Goal: Task Accomplishment & Management: Use online tool/utility

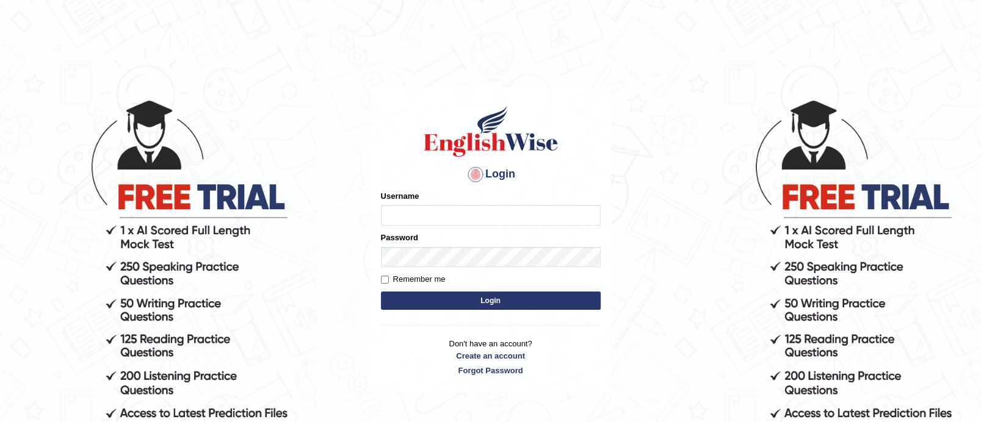
type input "TAKhalid"
click at [458, 305] on button "Login" at bounding box center [491, 301] width 220 height 18
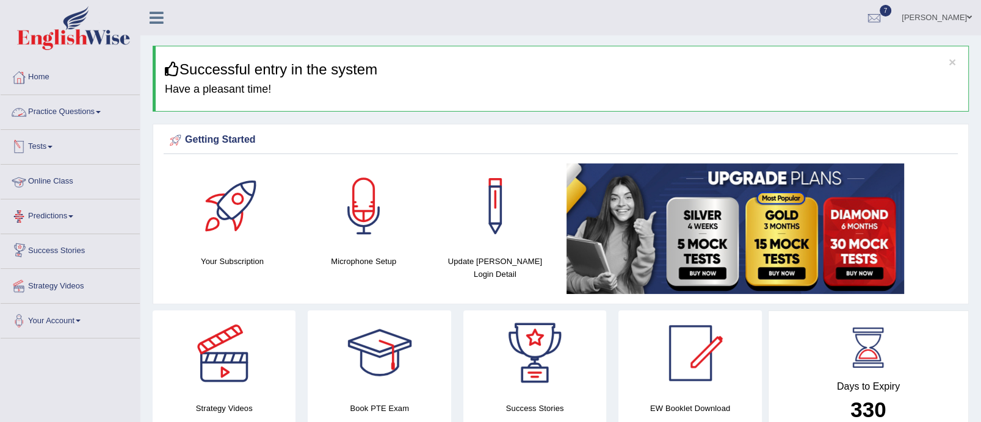
click at [100, 115] on link "Practice Questions" at bounding box center [70, 110] width 139 height 31
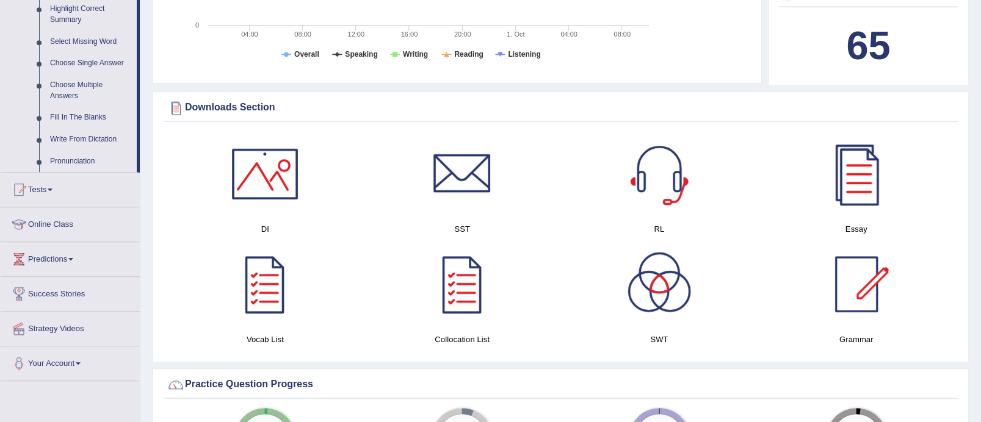
scroll to position [616, 0]
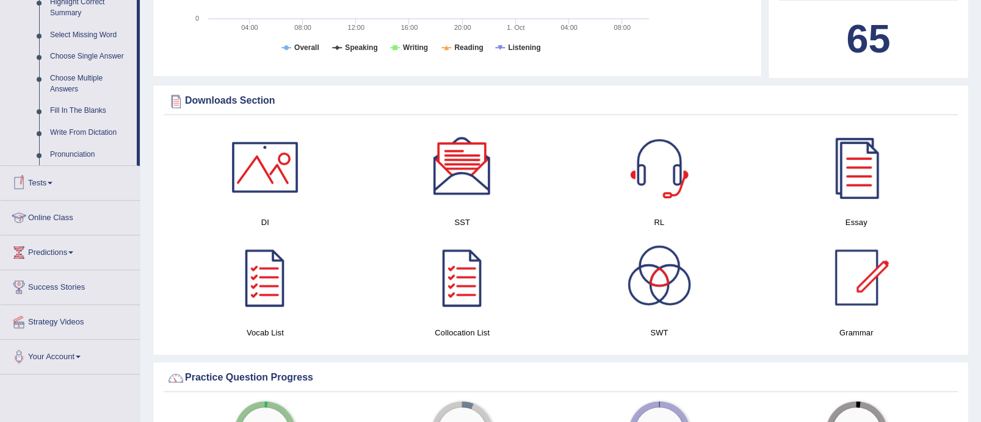
click at [57, 175] on link "Tests" at bounding box center [70, 181] width 139 height 31
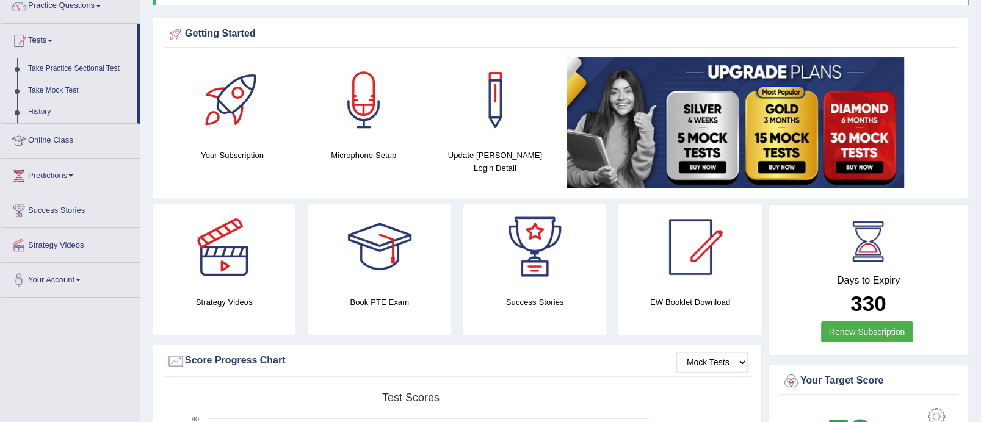
scroll to position [15, 0]
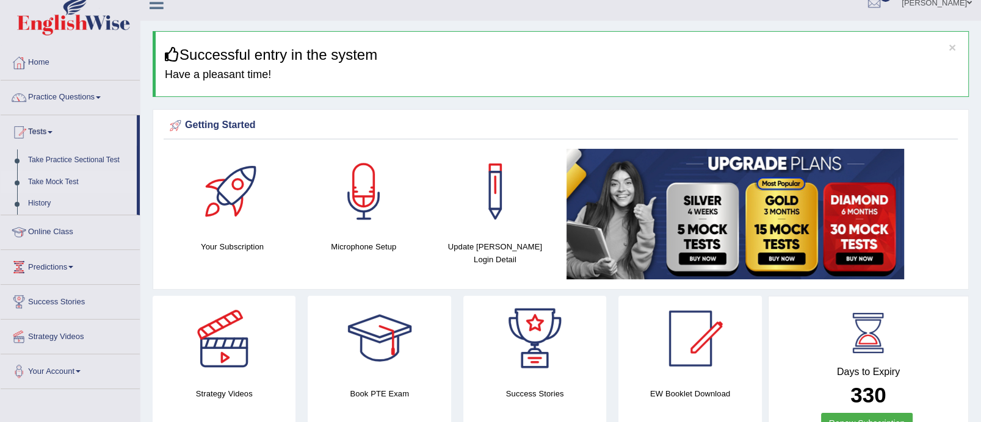
click at [48, 182] on link "Take Mock Test" at bounding box center [80, 182] width 114 height 22
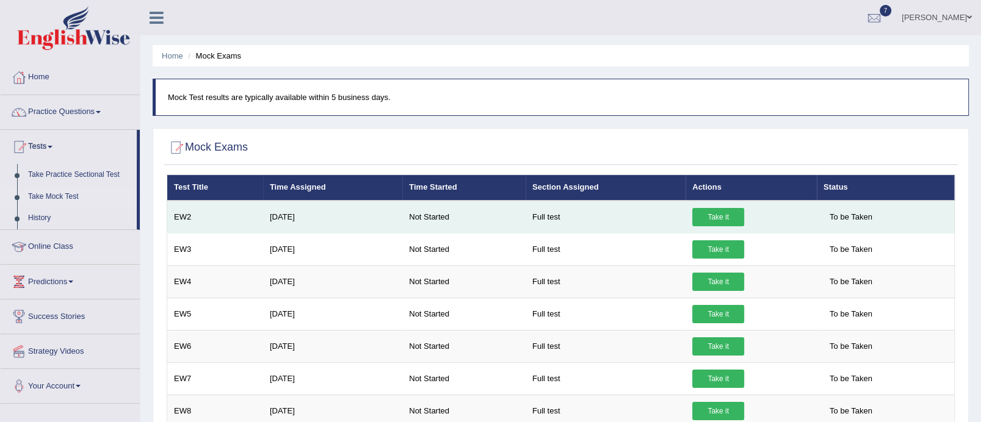
click at [707, 211] on link "Take it" at bounding box center [718, 217] width 52 height 18
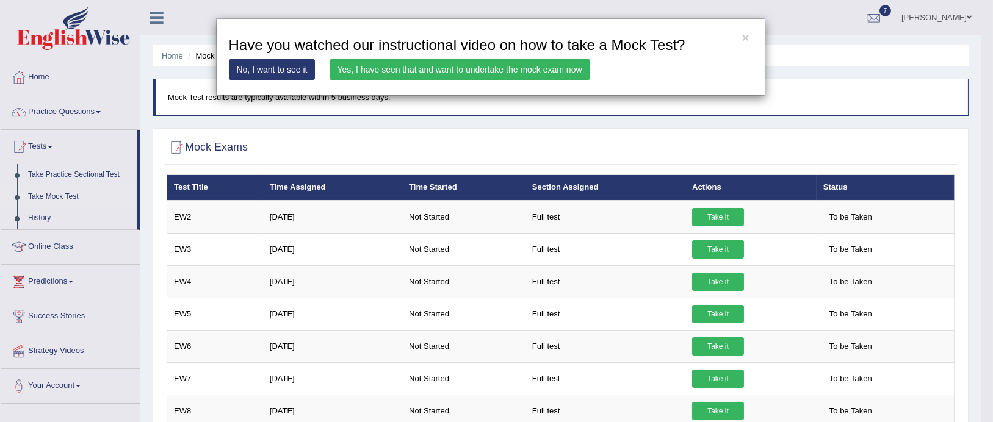
click at [528, 68] on link "Yes, I have seen that and want to undertake the mock exam now" at bounding box center [460, 69] width 261 height 21
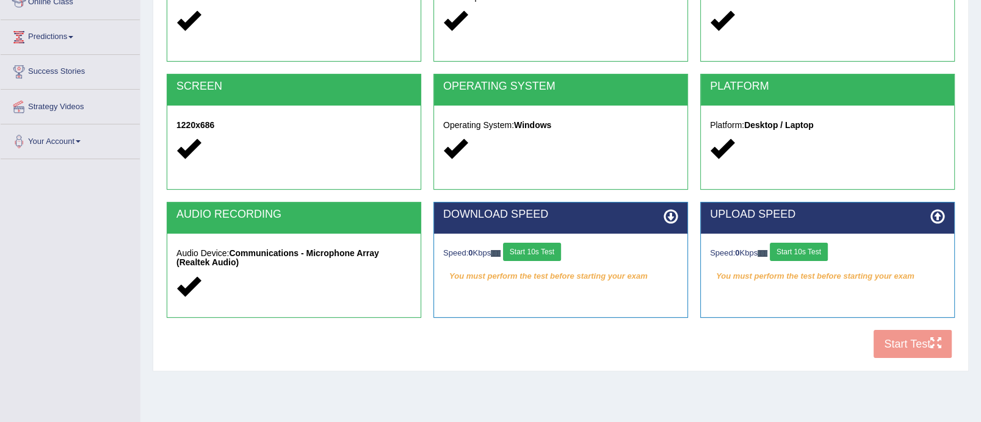
scroll to position [218, 0]
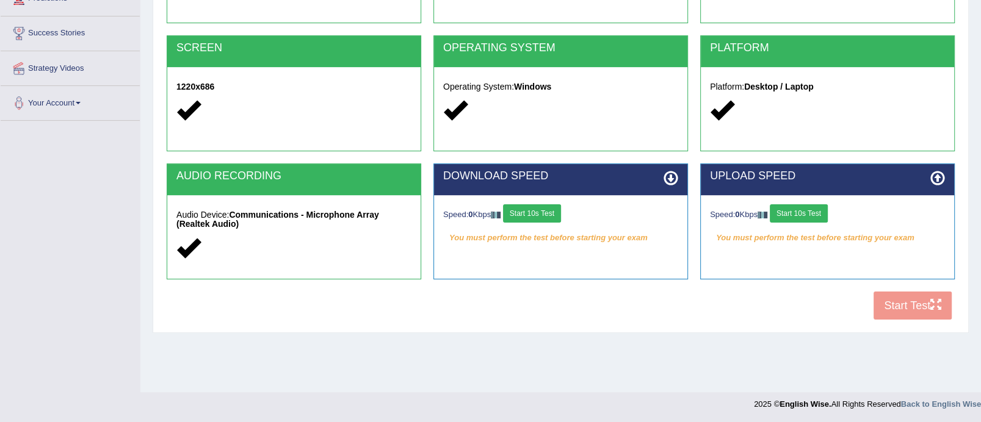
click at [525, 205] on button "Start 10s Test" at bounding box center [532, 213] width 58 height 18
click at [808, 207] on button "Start 10s Test" at bounding box center [799, 213] width 58 height 18
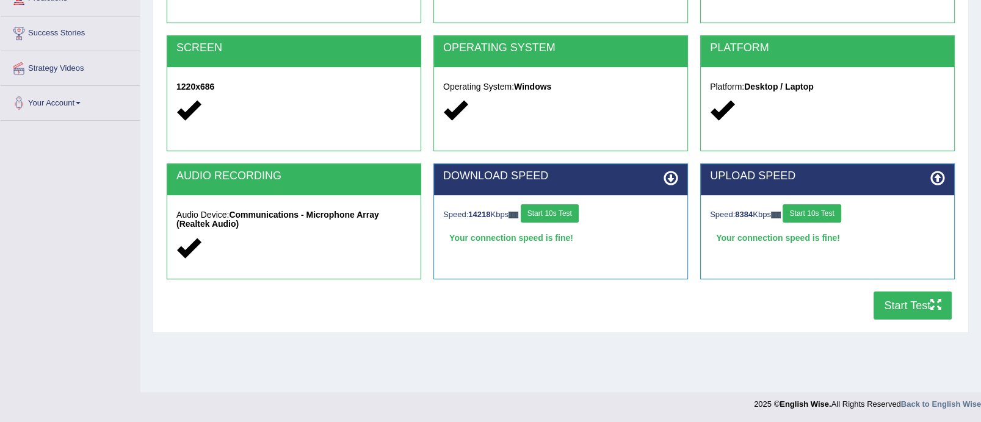
click at [920, 311] on button "Start Test" at bounding box center [912, 306] width 78 height 28
